Goal: Task Accomplishment & Management: Manage account settings

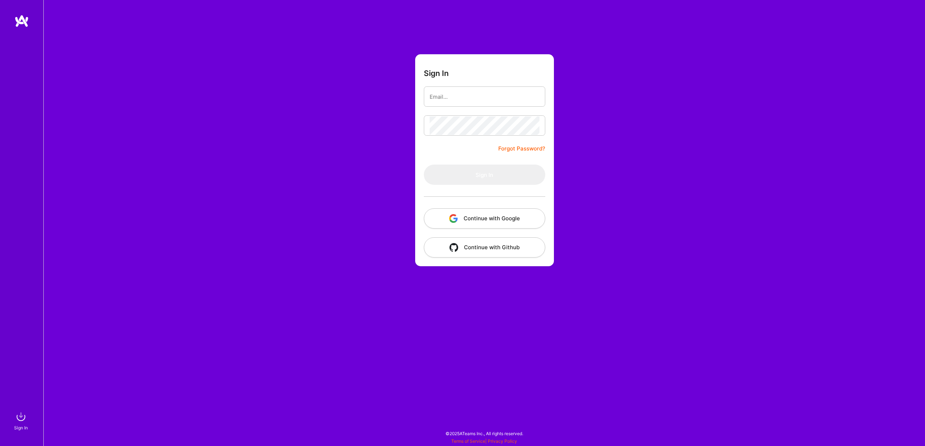
click at [463, 219] on button "Continue with Google" at bounding box center [484, 218] width 121 height 20
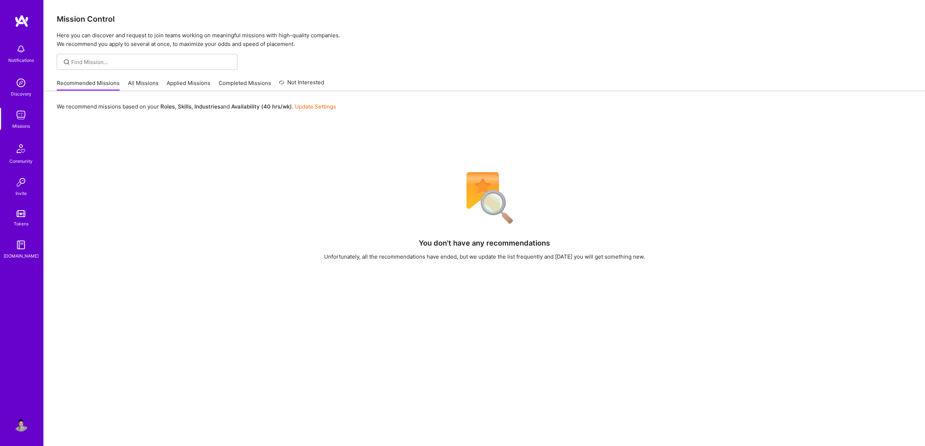
click at [193, 85] on link "Applied Missions" at bounding box center [189, 85] width 44 height 12
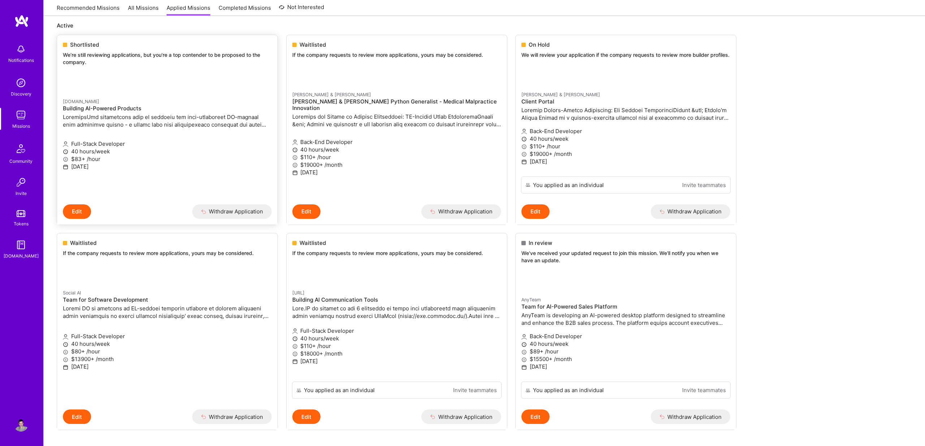
scroll to position [55, 0]
